Goal: Share content: Share content

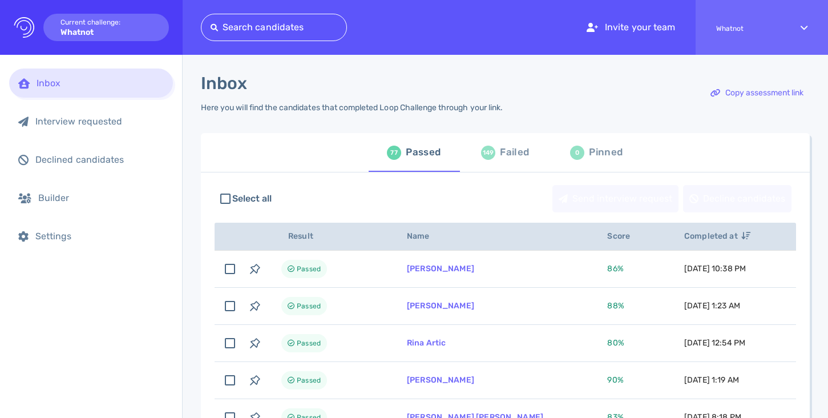
click at [260, 24] on div at bounding box center [274, 27] width 127 height 16
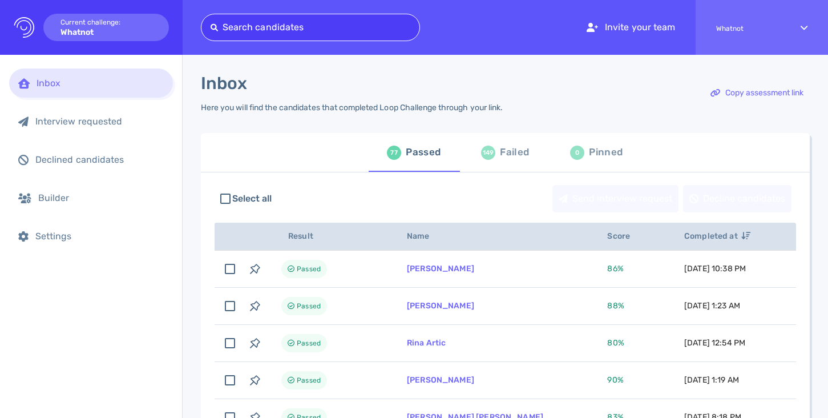
paste input "mmsomovamm@gmail.com"
type input "mmsomovamm@gmail.com"
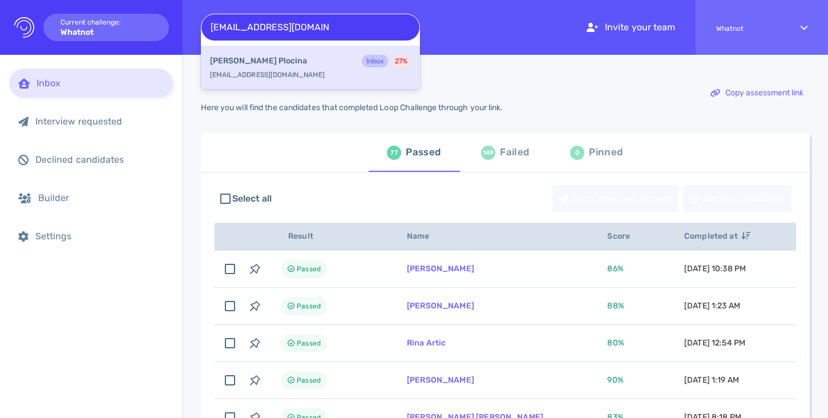
click at [279, 68] on div "Margarita Plocina Inbox 27 %" at bounding box center [310, 62] width 201 height 15
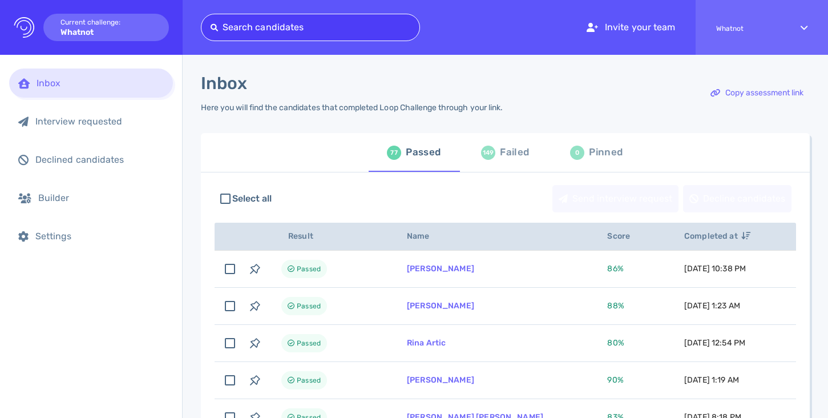
click at [328, 30] on div at bounding box center [311, 27] width 200 height 16
click at [297, 21] on div at bounding box center [311, 27] width 200 height 16
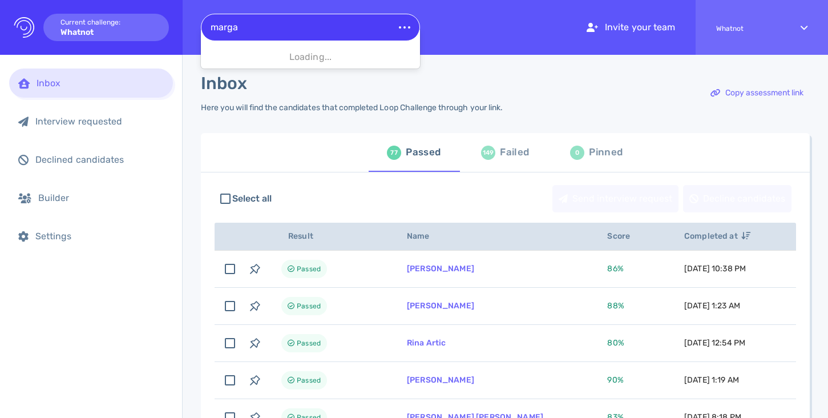
type input "margar"
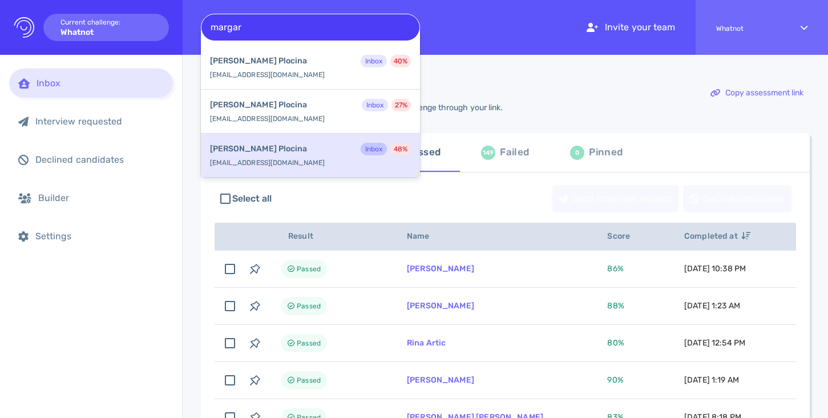
click at [286, 159] on div "Margarita Plocina Inbox 48 % mmsomovamm++@gmail.com" at bounding box center [310, 156] width 219 height 44
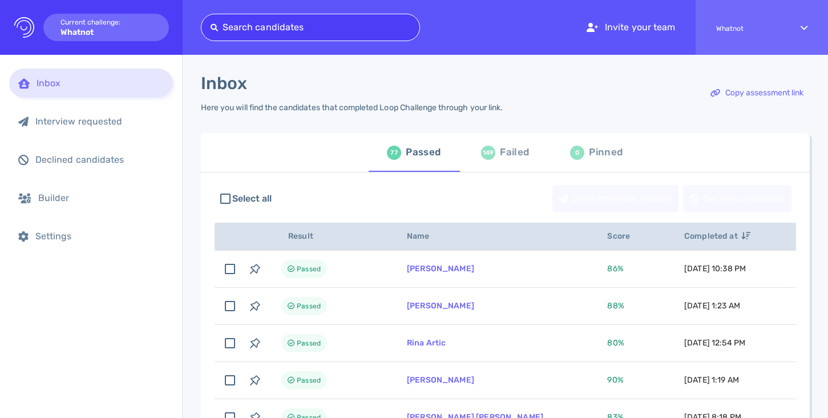
click at [366, 26] on div at bounding box center [311, 27] width 200 height 16
click at [302, 27] on div at bounding box center [311, 27] width 200 height 16
paste input "[EMAIL_ADDRESS][DOMAIN_NAME]"
type input "[EMAIL_ADDRESS][DOMAIN_NAME]"
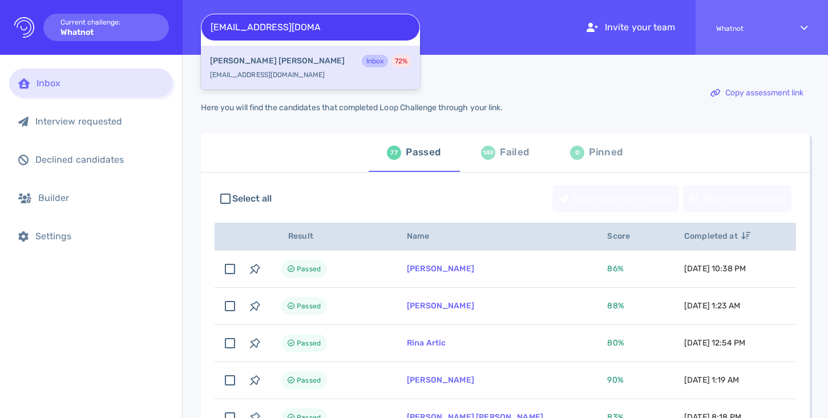
click at [280, 62] on div "Cecilia Susino Inbox 72 %" at bounding box center [310, 62] width 201 height 15
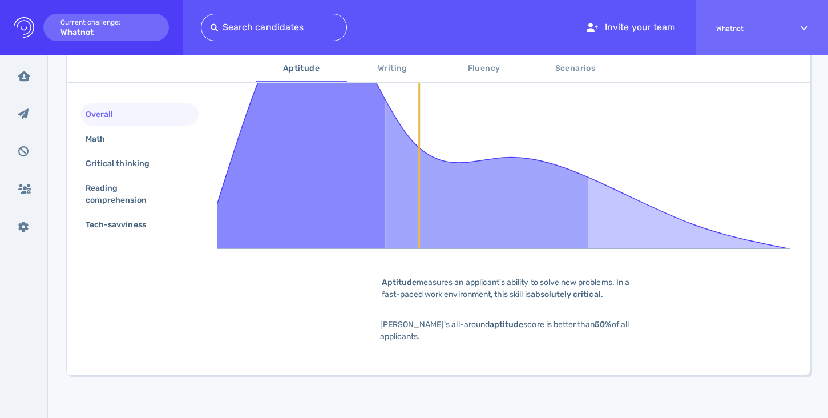
scroll to position [338, 0]
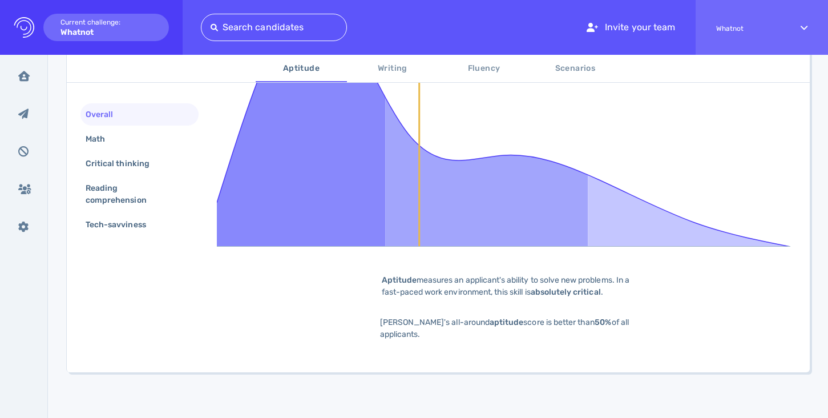
click at [565, 67] on span "Scenarios" at bounding box center [575, 69] width 78 height 14
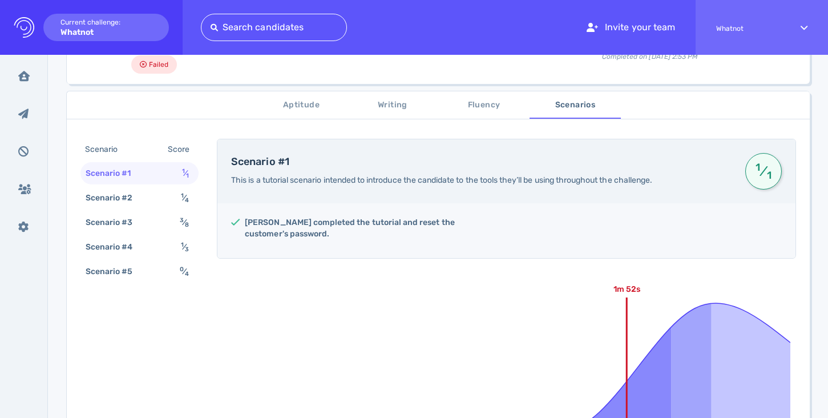
scroll to position [0, 0]
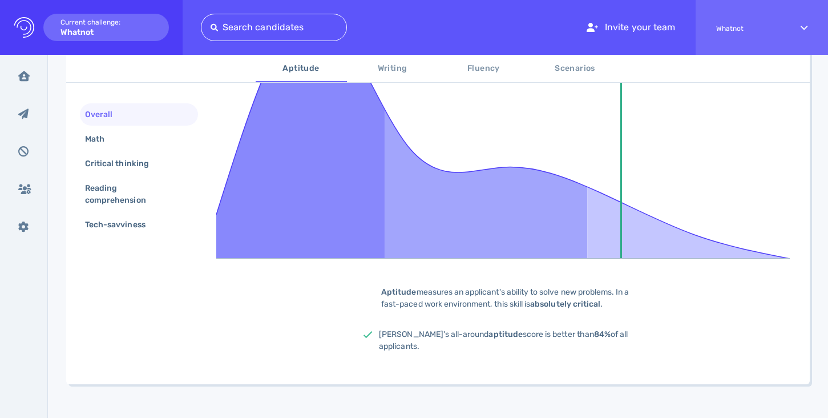
scroll to position [326, 0]
click at [583, 67] on span "Scenarios" at bounding box center [575, 69] width 78 height 14
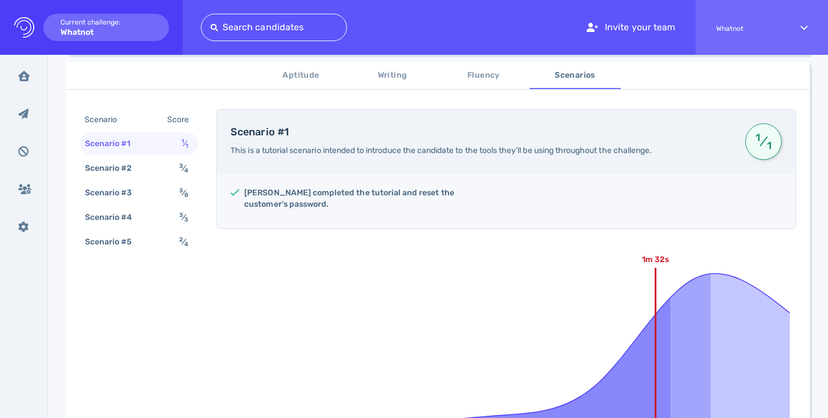
scroll to position [0, 0]
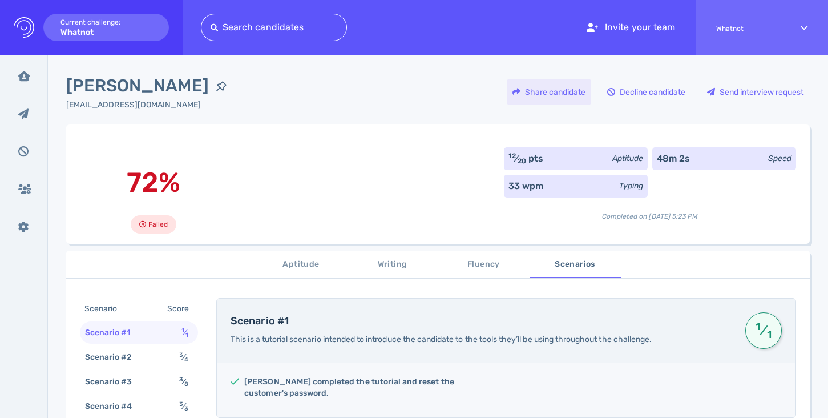
click at [547, 89] on div "Share candidate" at bounding box center [549, 92] width 84 height 26
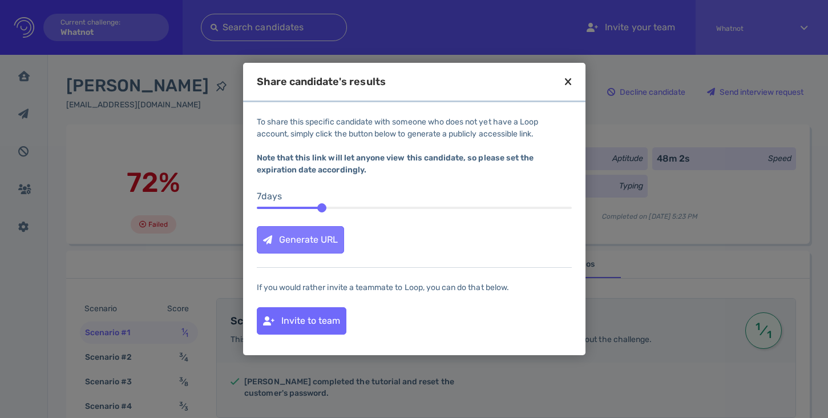
click at [315, 237] on div "Generate URL" at bounding box center [300, 240] width 86 height 26
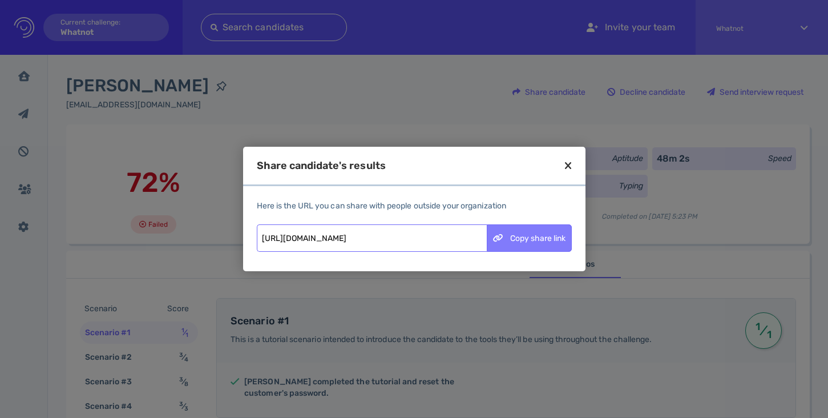
click at [559, 234] on div "Copy share link" at bounding box center [529, 238] width 84 height 26
click at [515, 236] on div "Copy share link" at bounding box center [529, 238] width 84 height 26
click at [569, 165] on icon at bounding box center [568, 165] width 6 height 10
